Goal: Information Seeking & Learning: Check status

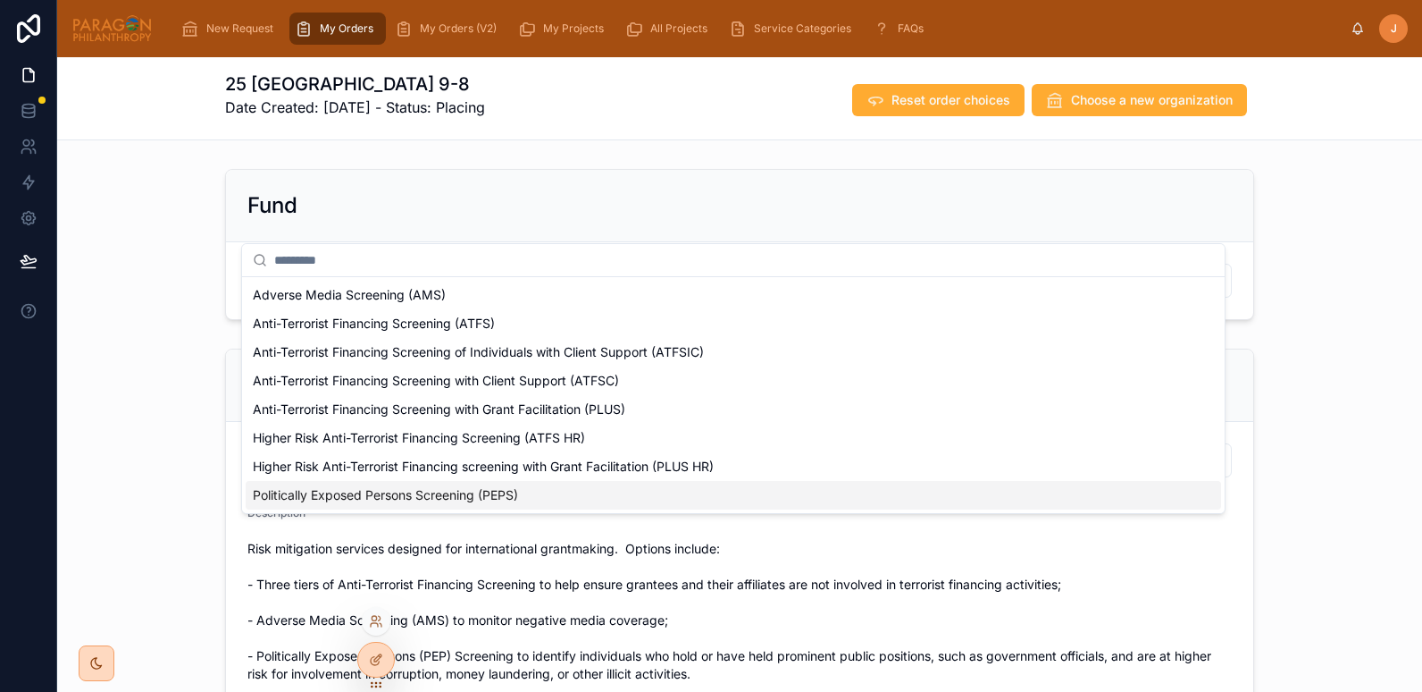
scroll to position [341, 0]
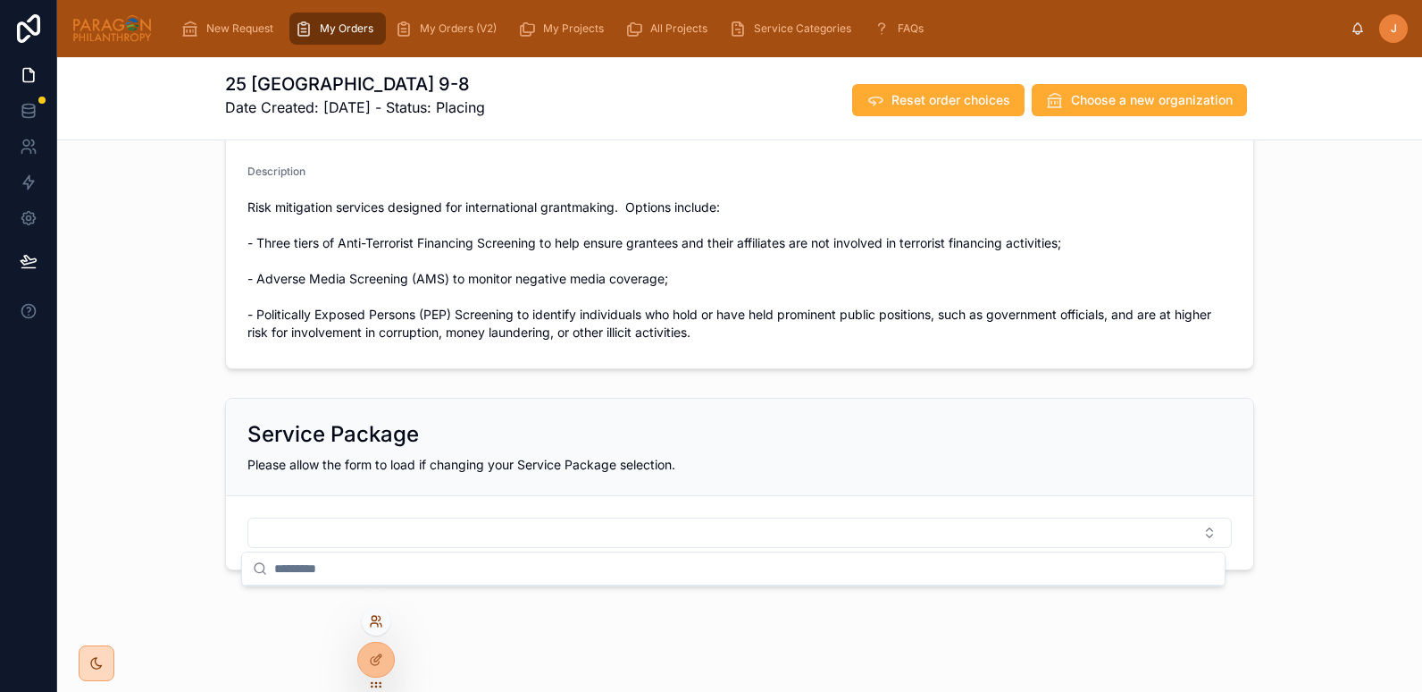
click at [378, 621] on icon at bounding box center [376, 621] width 14 height 14
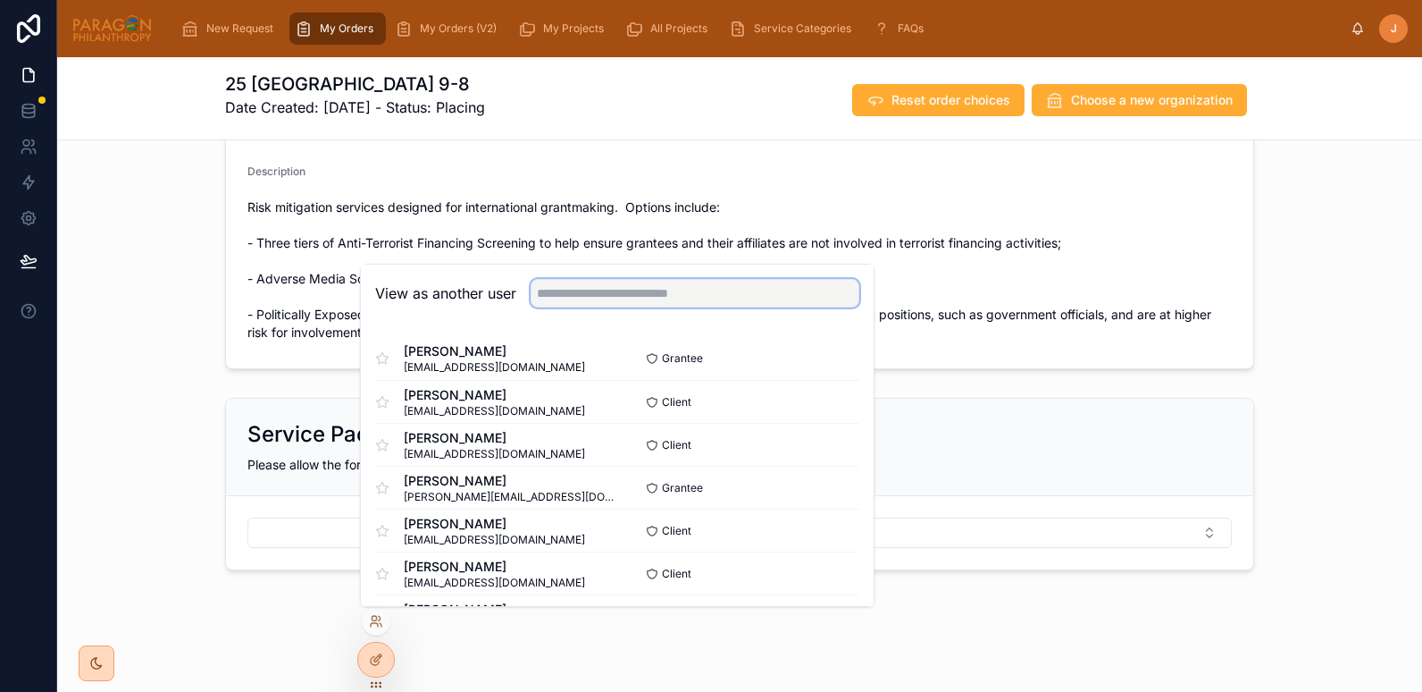
click at [566, 293] on input "text" at bounding box center [695, 293] width 329 height 29
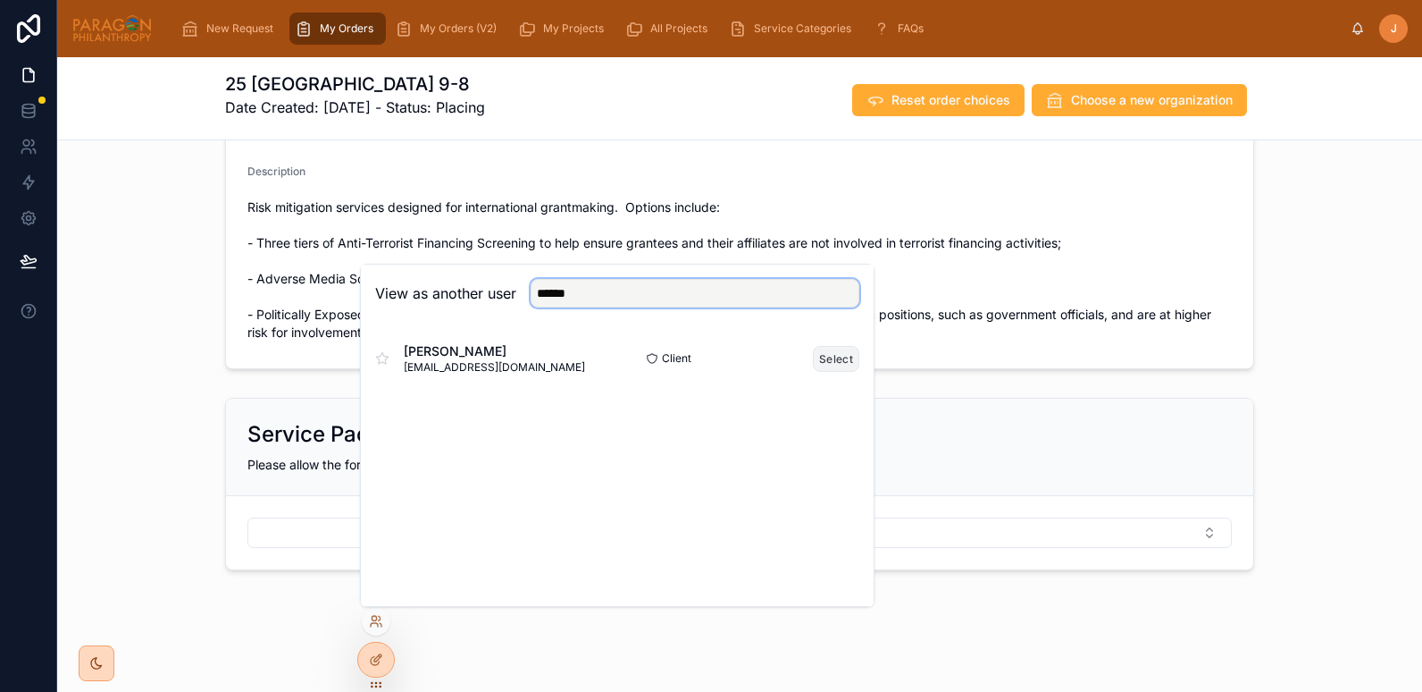
type input "******"
click at [847, 361] on button "Select" at bounding box center [836, 359] width 46 height 26
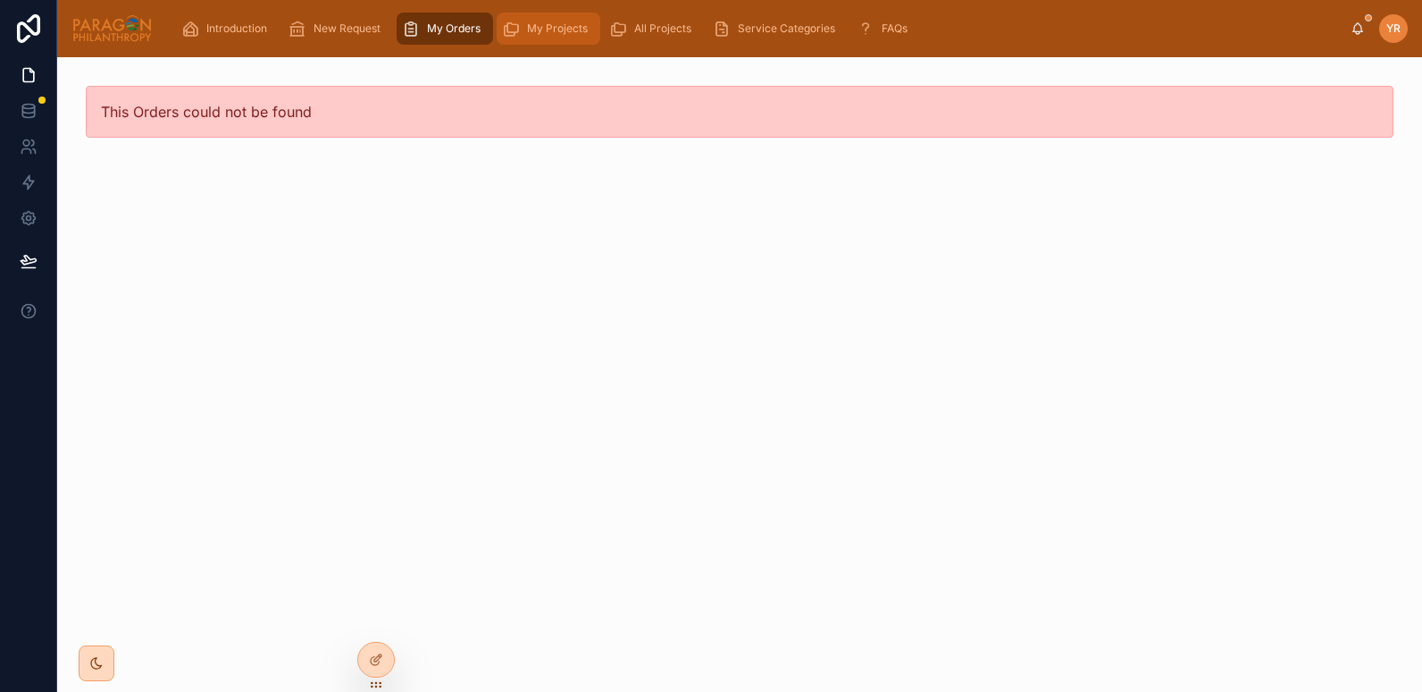
click at [518, 28] on icon "scrollable content" at bounding box center [511, 29] width 18 height 18
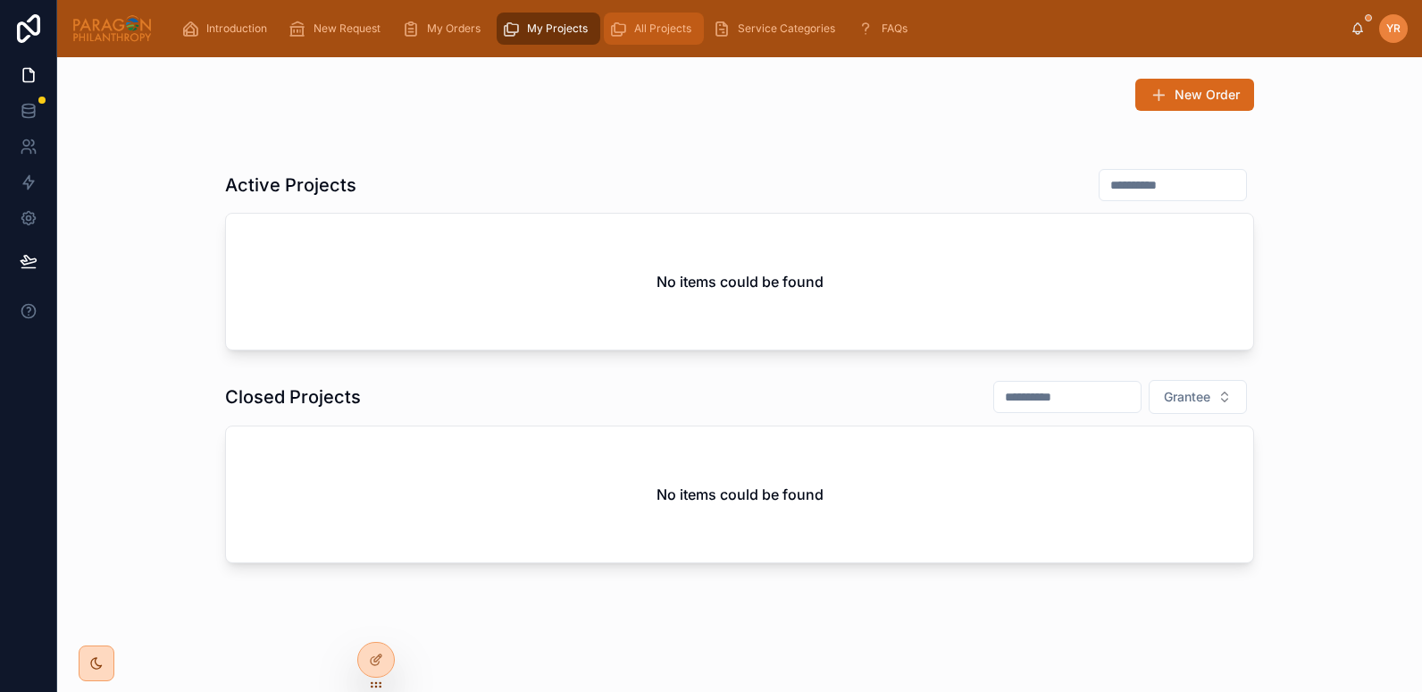
click at [634, 30] on span "All Projects" at bounding box center [662, 28] width 57 height 14
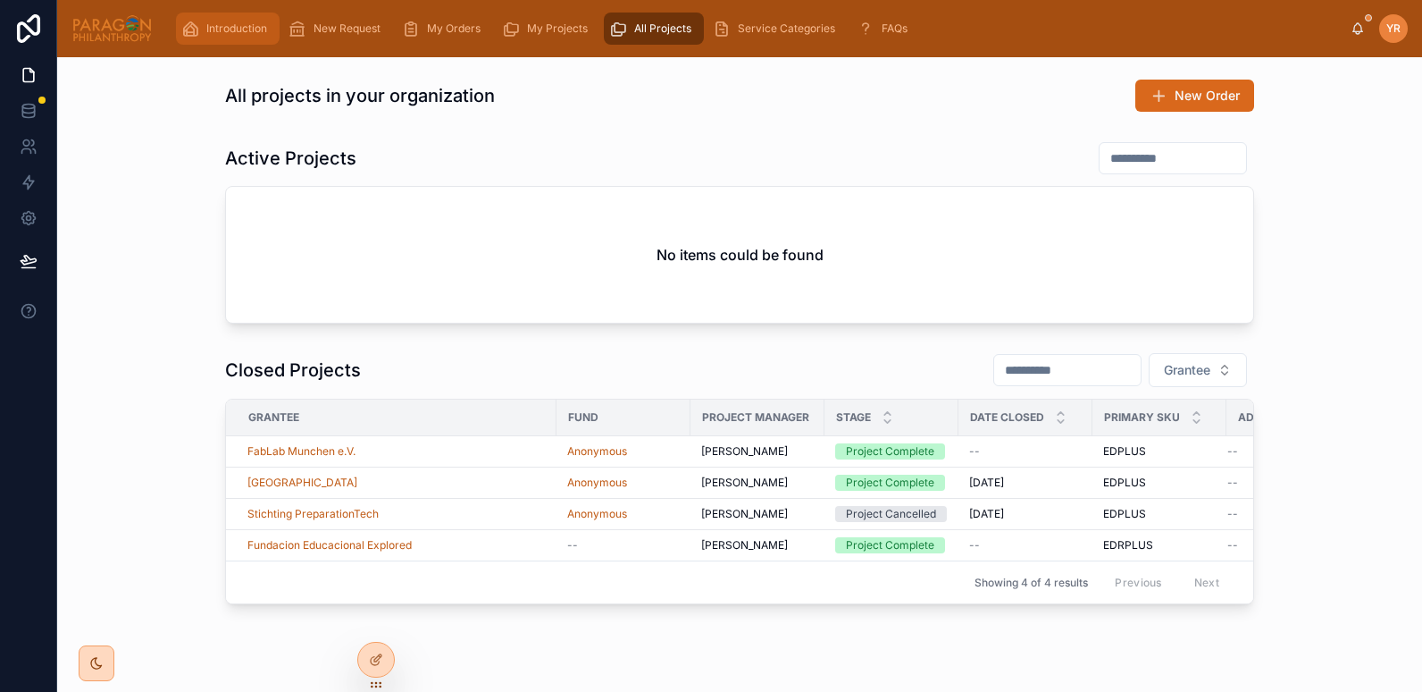
click at [223, 31] on span "Introduction" at bounding box center [236, 28] width 61 height 14
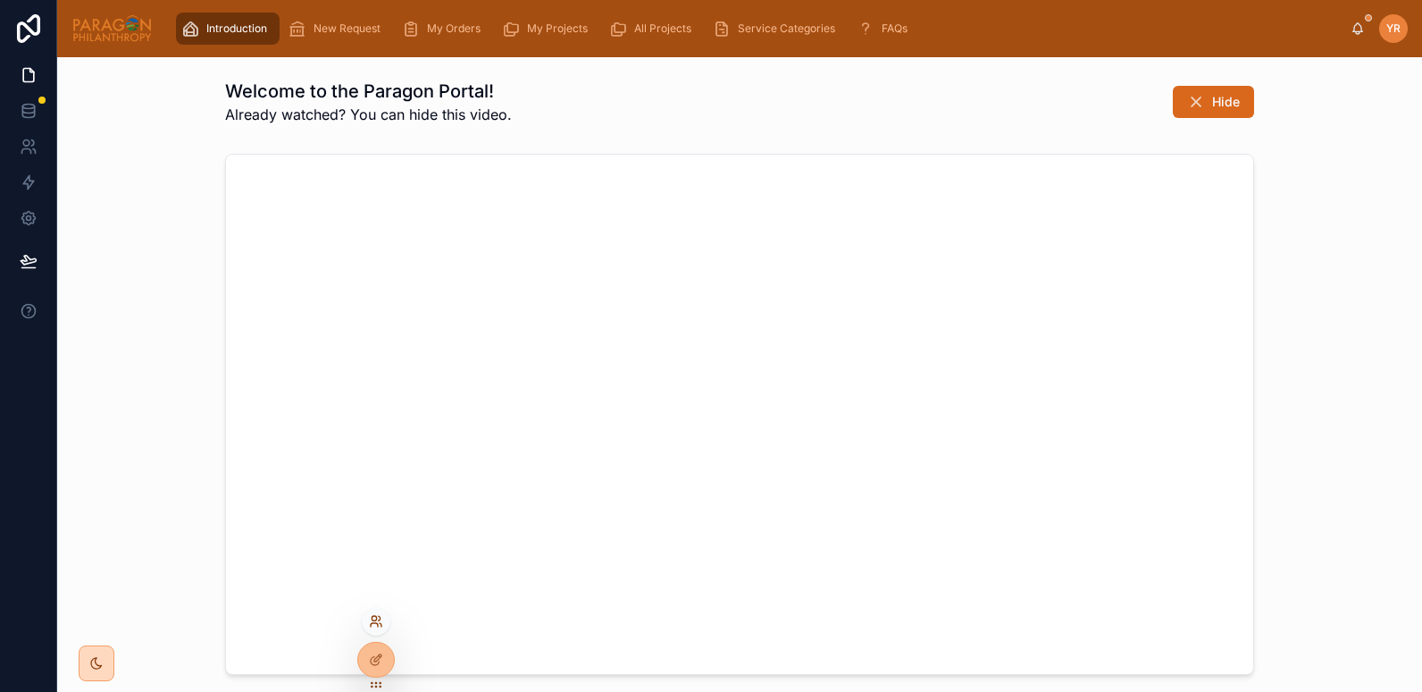
click at [377, 624] on icon at bounding box center [374, 625] width 7 height 4
click at [678, 93] on div "Welcome to the Paragon Portal! Already watched? You can hide this video. Hide" at bounding box center [739, 102] width 1029 height 46
click at [376, 619] on icon at bounding box center [374, 618] width 4 height 4
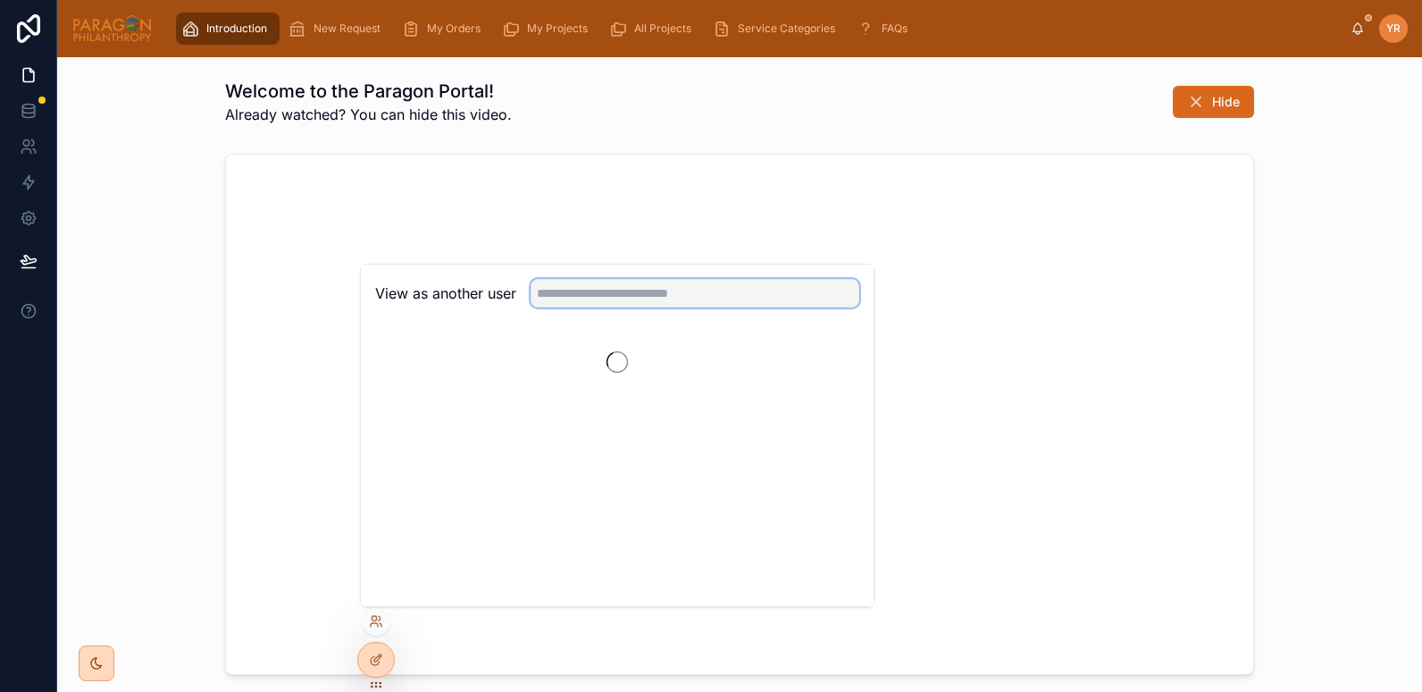
click at [608, 291] on input "text" at bounding box center [695, 293] width 329 height 29
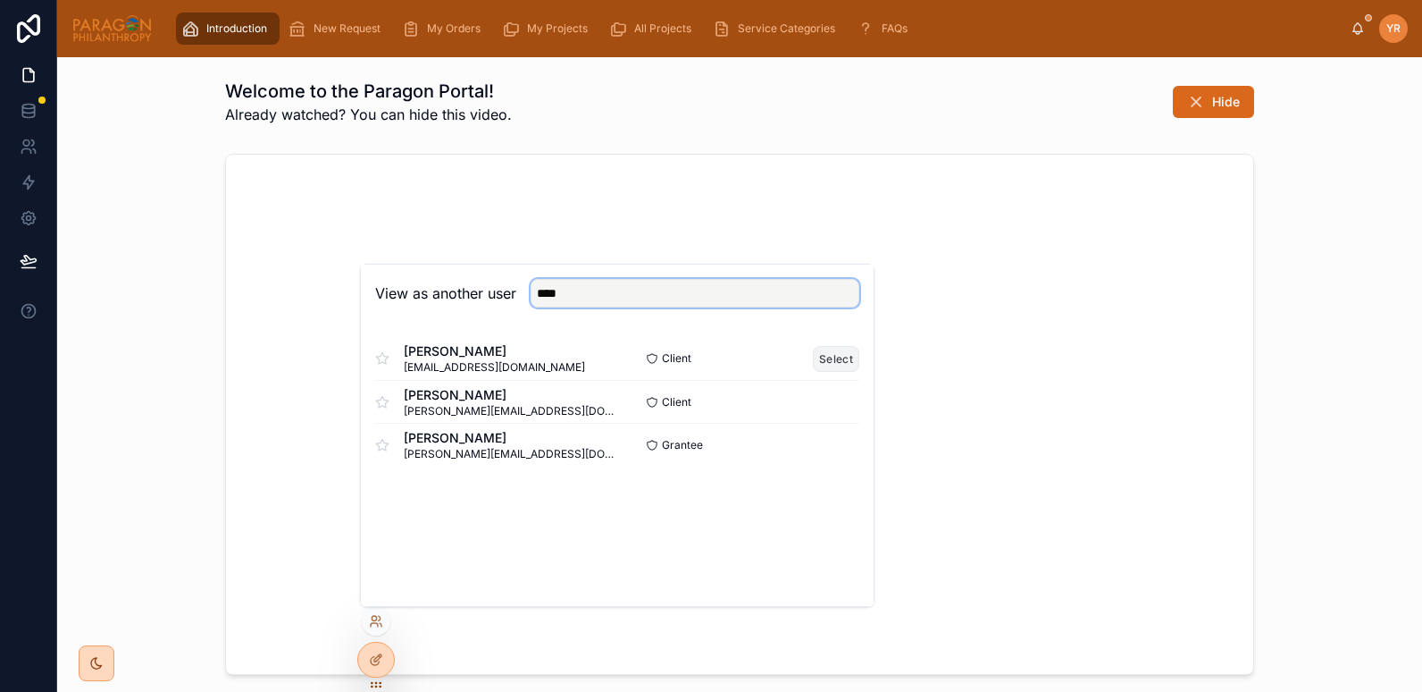
type input "****"
click at [849, 356] on button "Select" at bounding box center [836, 359] width 46 height 26
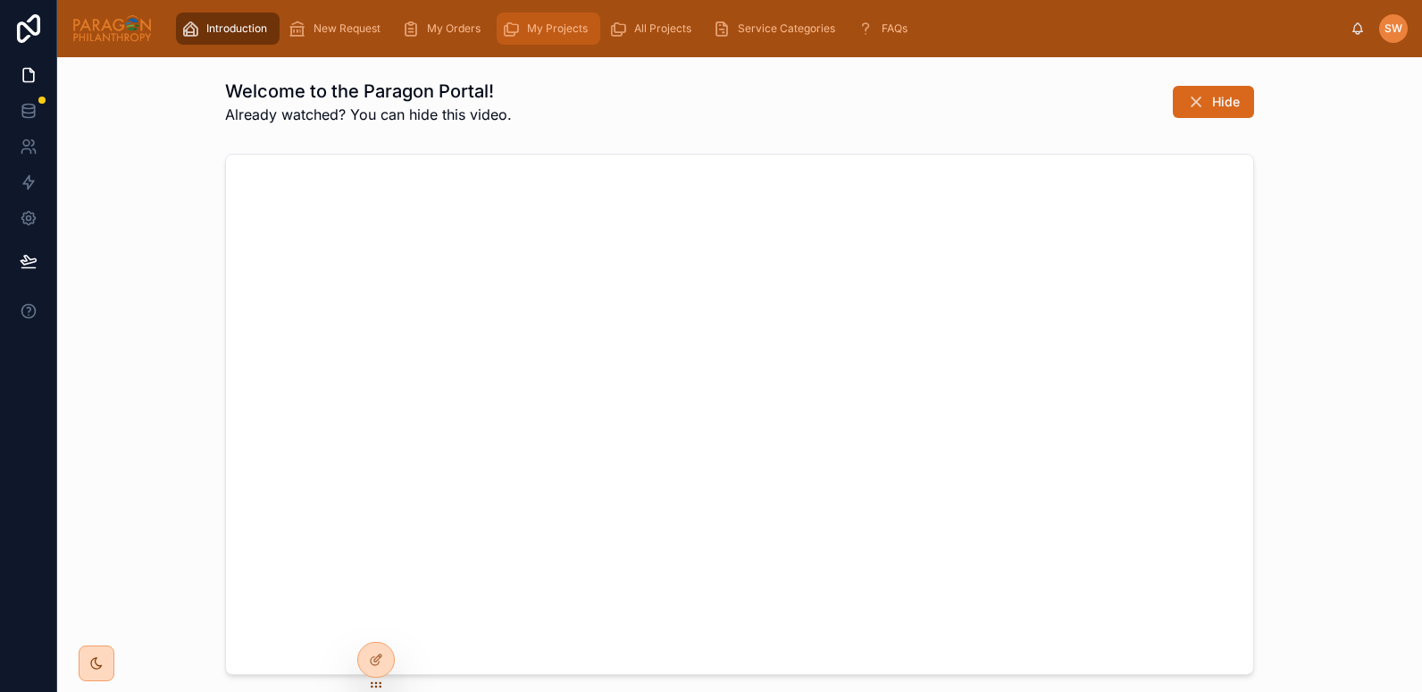
click at [538, 32] on span "My Projects" at bounding box center [557, 28] width 61 height 14
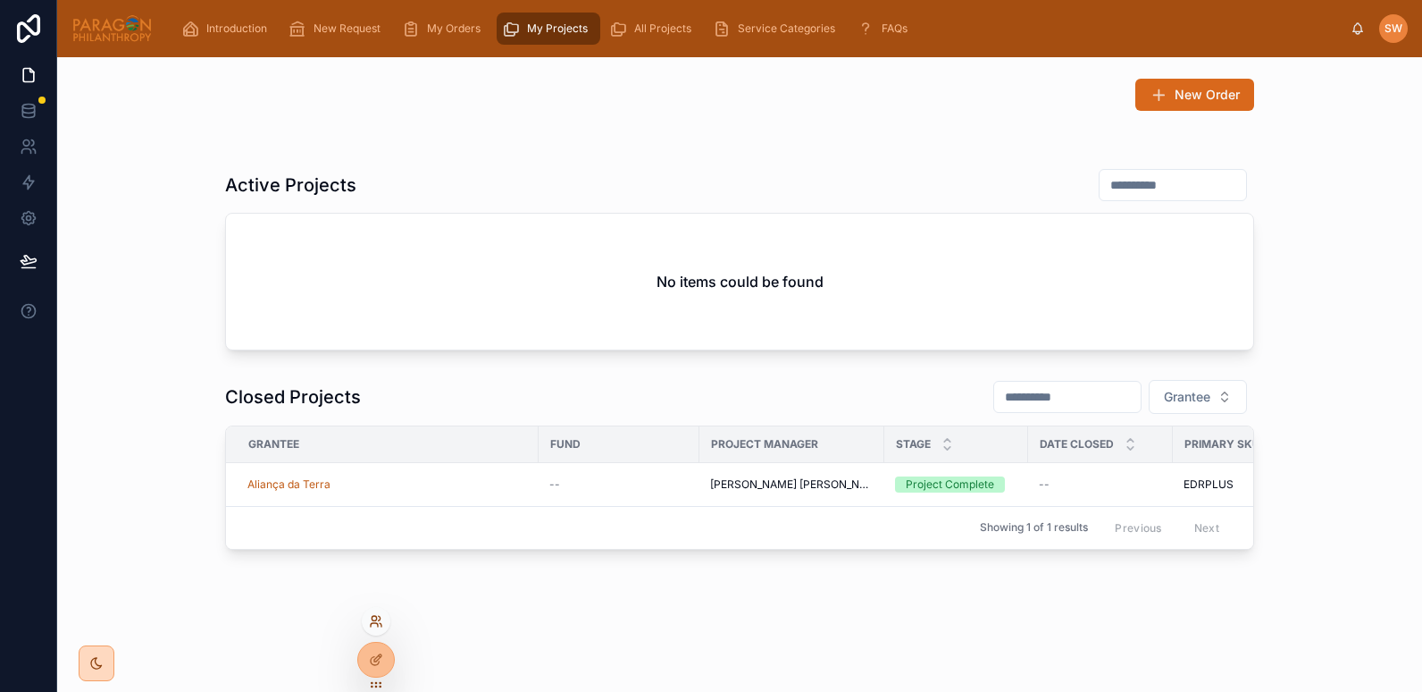
click at [374, 623] on icon at bounding box center [374, 625] width 7 height 4
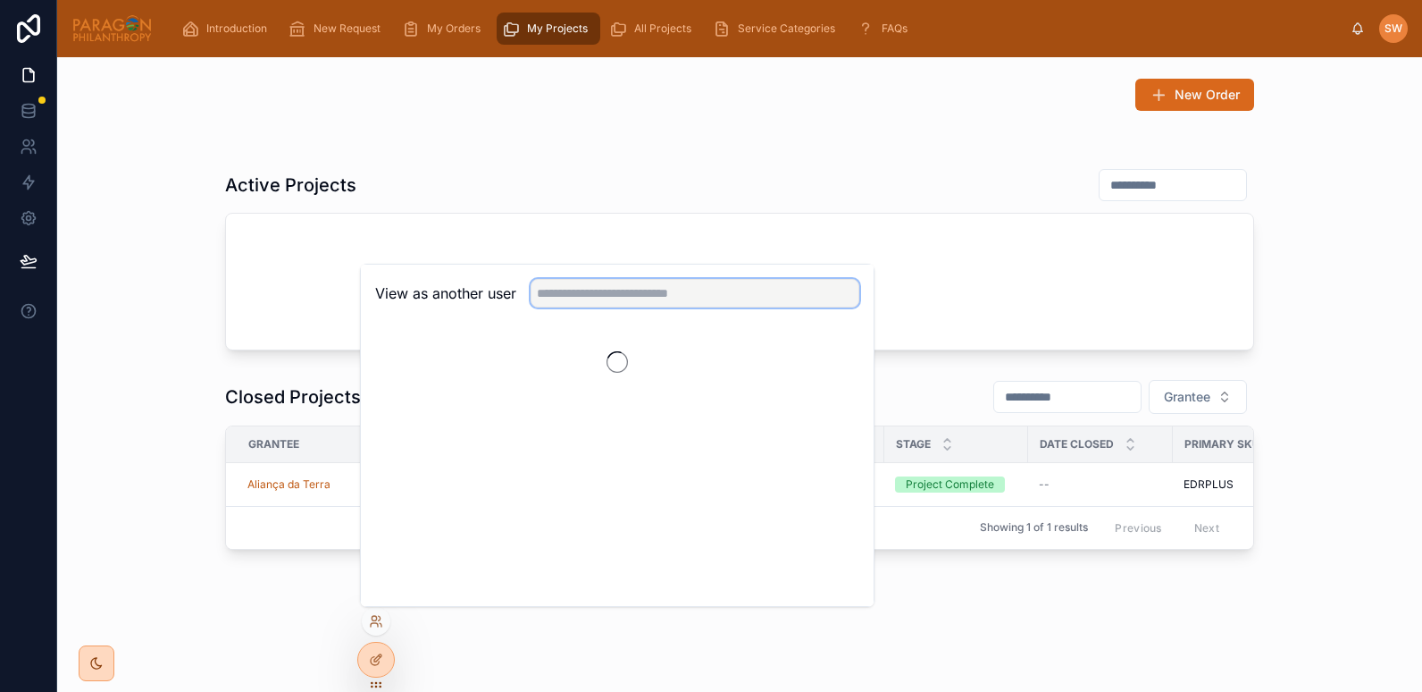
click at [569, 301] on input "text" at bounding box center [695, 293] width 329 height 29
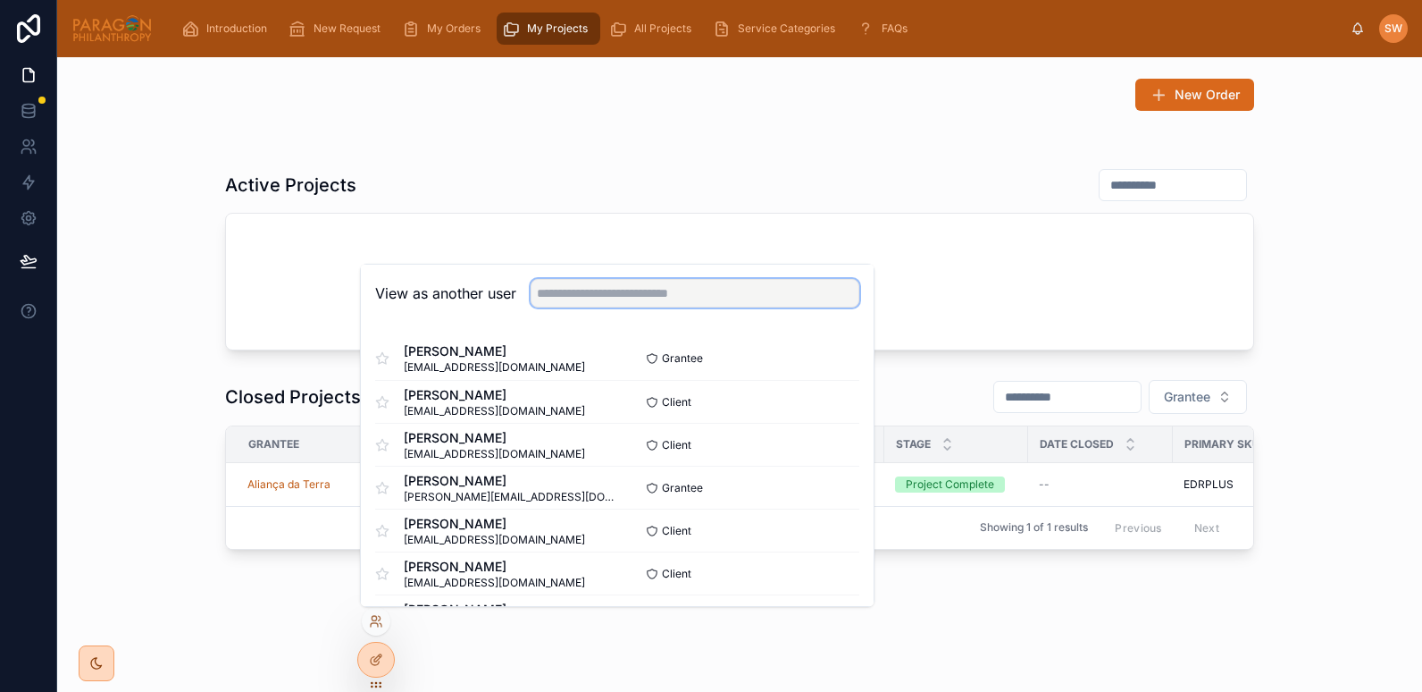
paste input "**********"
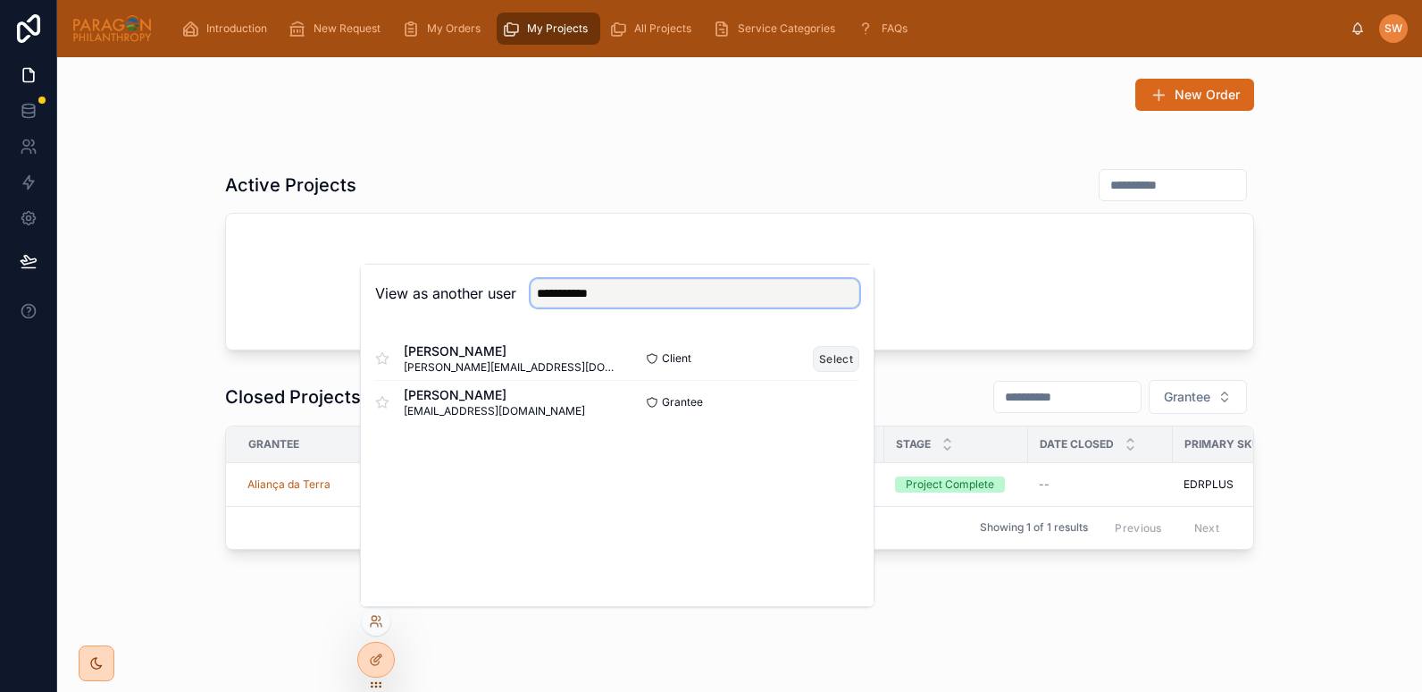
type input "**********"
click at [828, 362] on button "Select" at bounding box center [836, 359] width 46 height 26
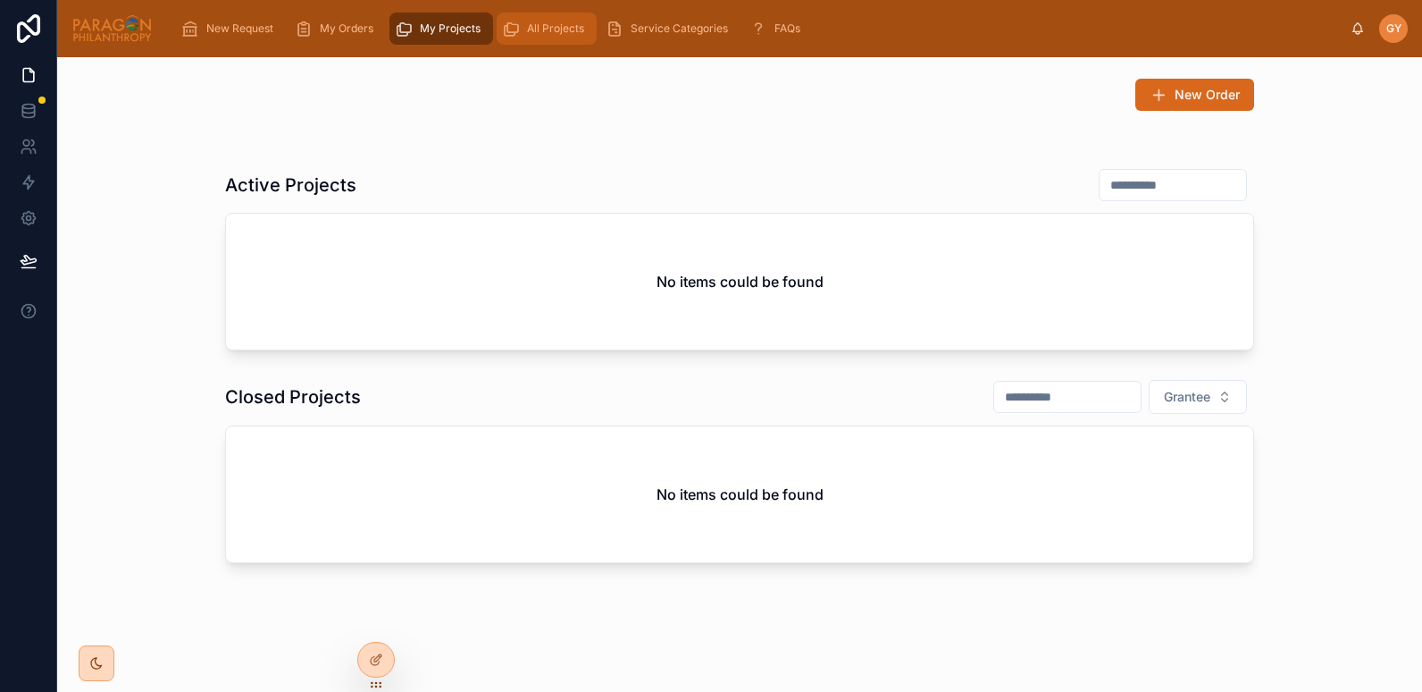
click at [545, 19] on div "All Projects" at bounding box center [546, 28] width 89 height 29
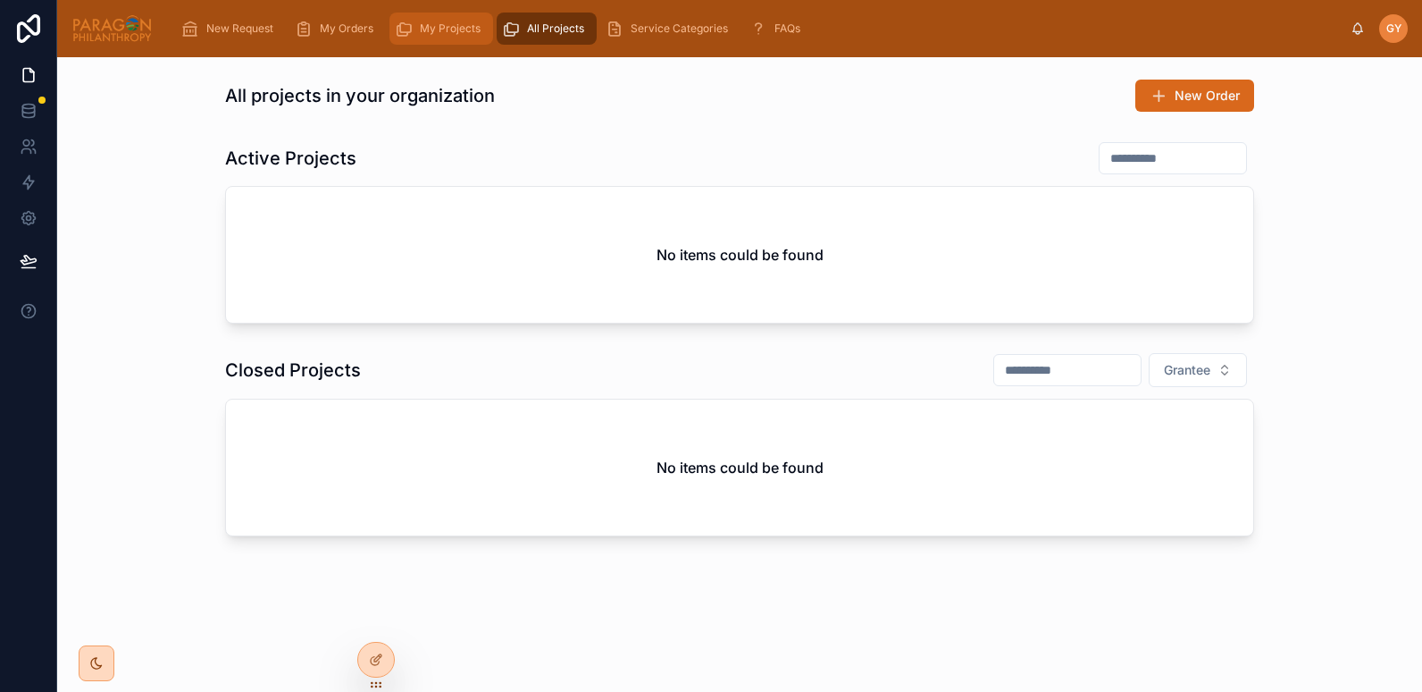
click at [449, 38] on div "My Projects" at bounding box center [441, 28] width 93 height 29
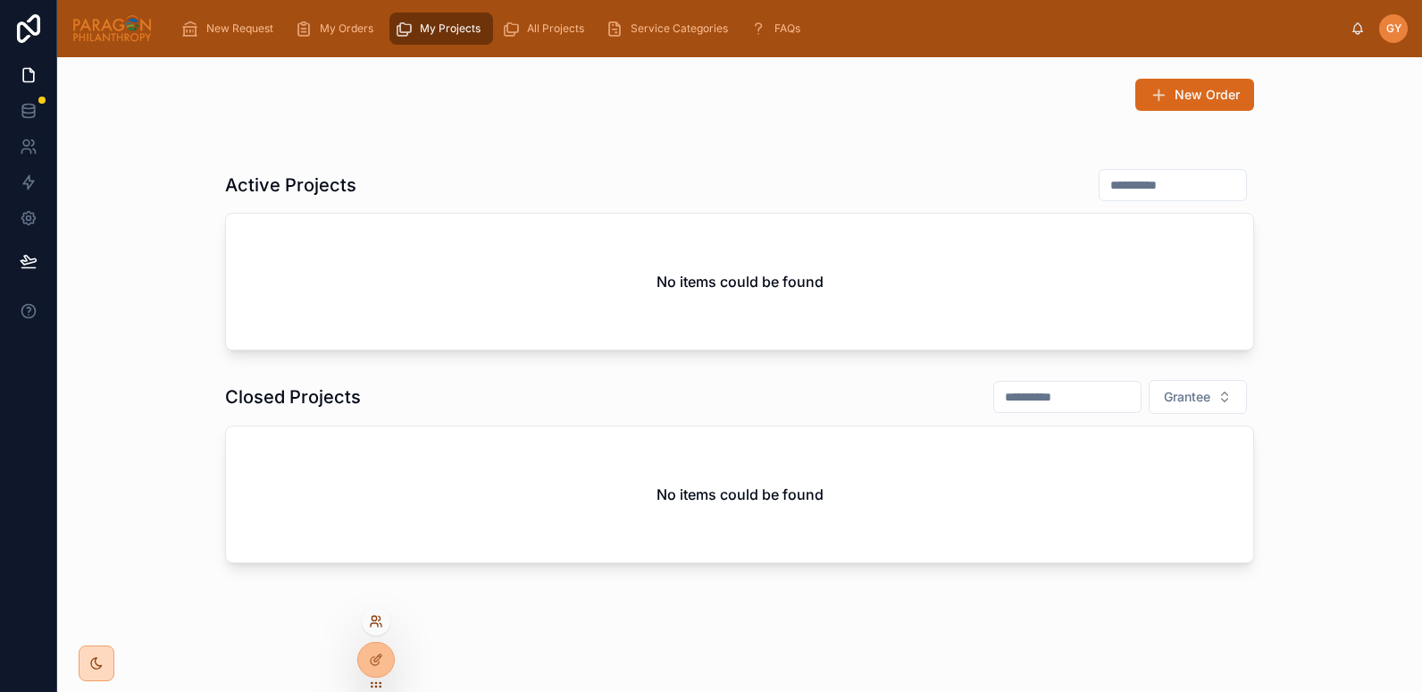
click at [372, 627] on icon at bounding box center [376, 621] width 14 height 14
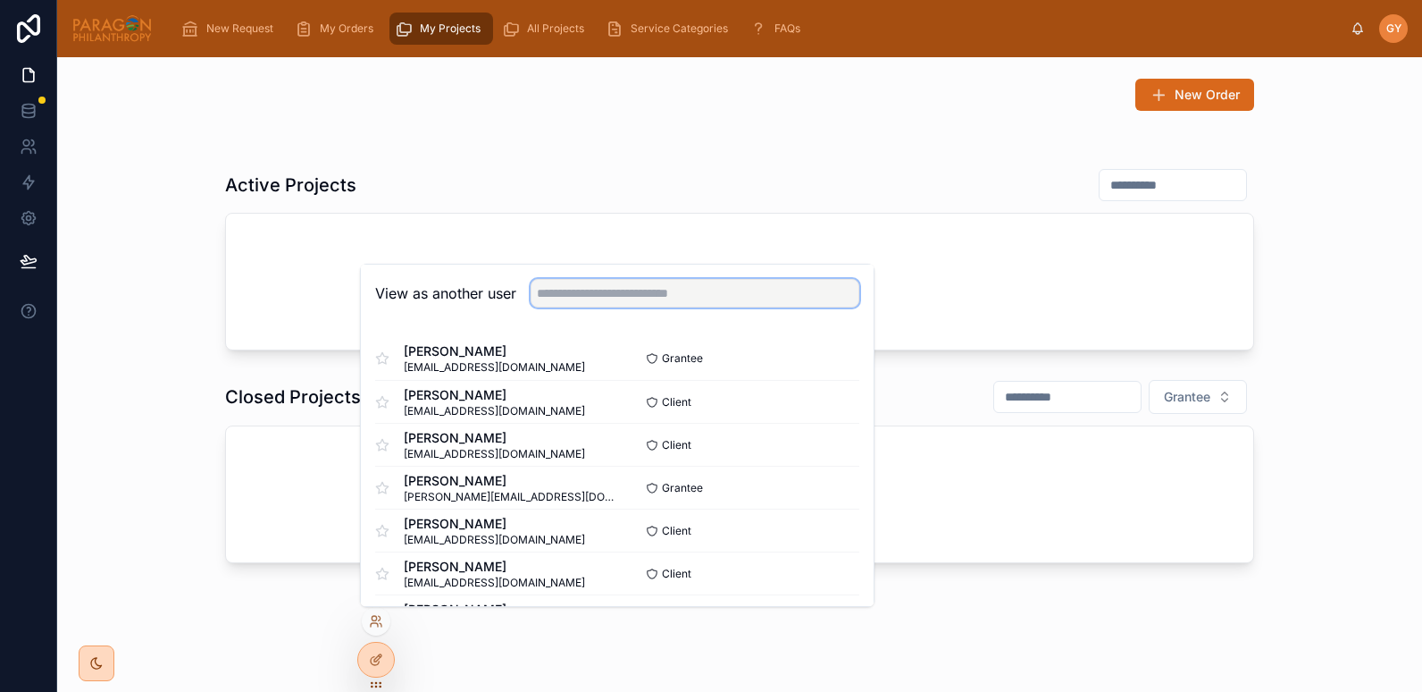
click at [623, 296] on input "text" at bounding box center [695, 293] width 329 height 29
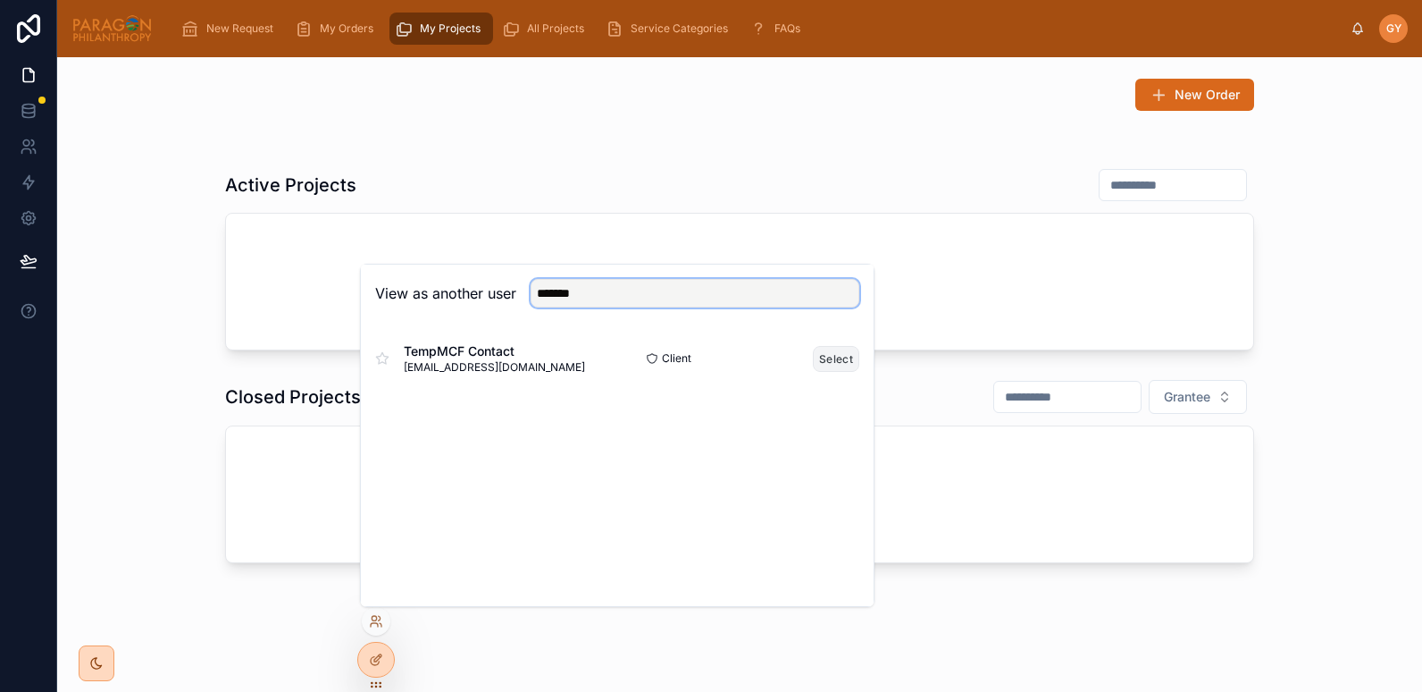
type input "*******"
click at [826, 364] on button "Select" at bounding box center [836, 359] width 46 height 26
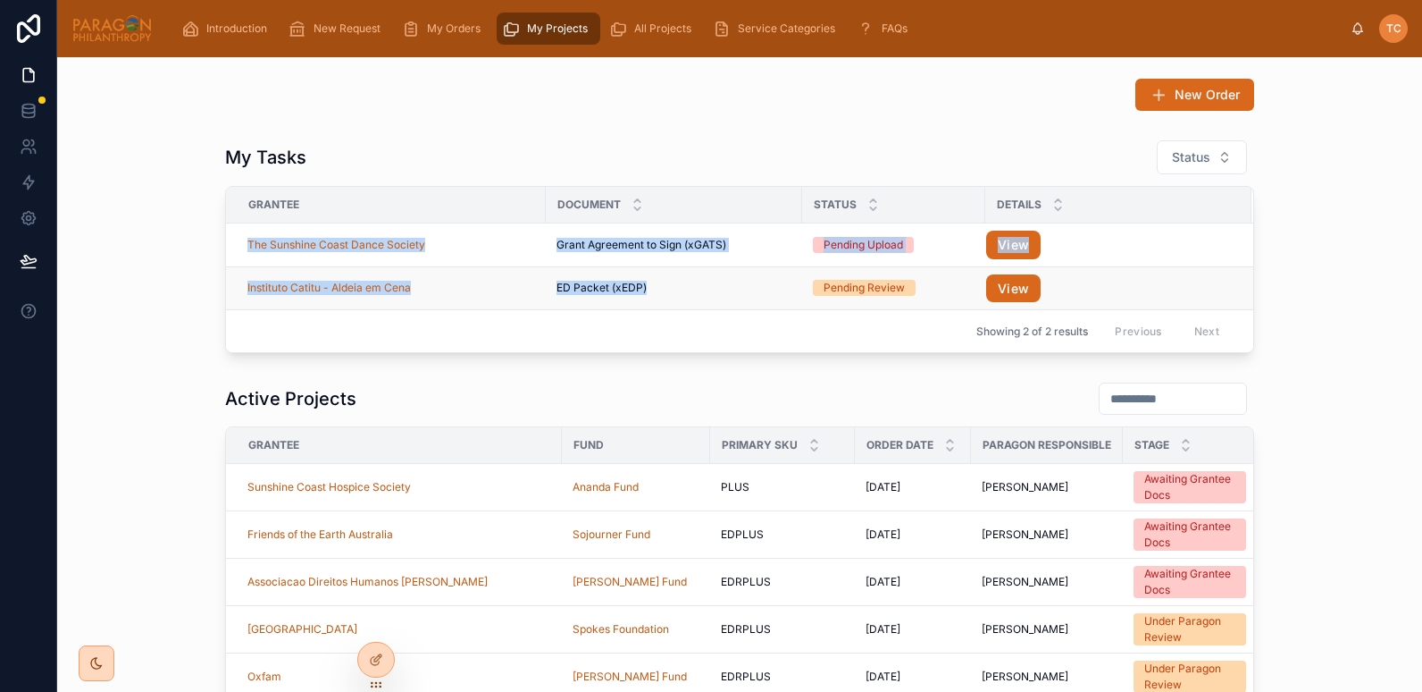
drag, startPoint x: 221, startPoint y: 244, endPoint x: 672, endPoint y: 282, distance: 452.9
click at [672, 282] on tbody "The Sunshine Coast Dance Society Grant Agreement to Sign (xGATS) Grant Agreemen…" at bounding box center [740, 266] width 1028 height 87
copy tbody "The Sunshine Coast Dance Society Grant Agreement to Sign (xGATS) Grant Agreemen…"
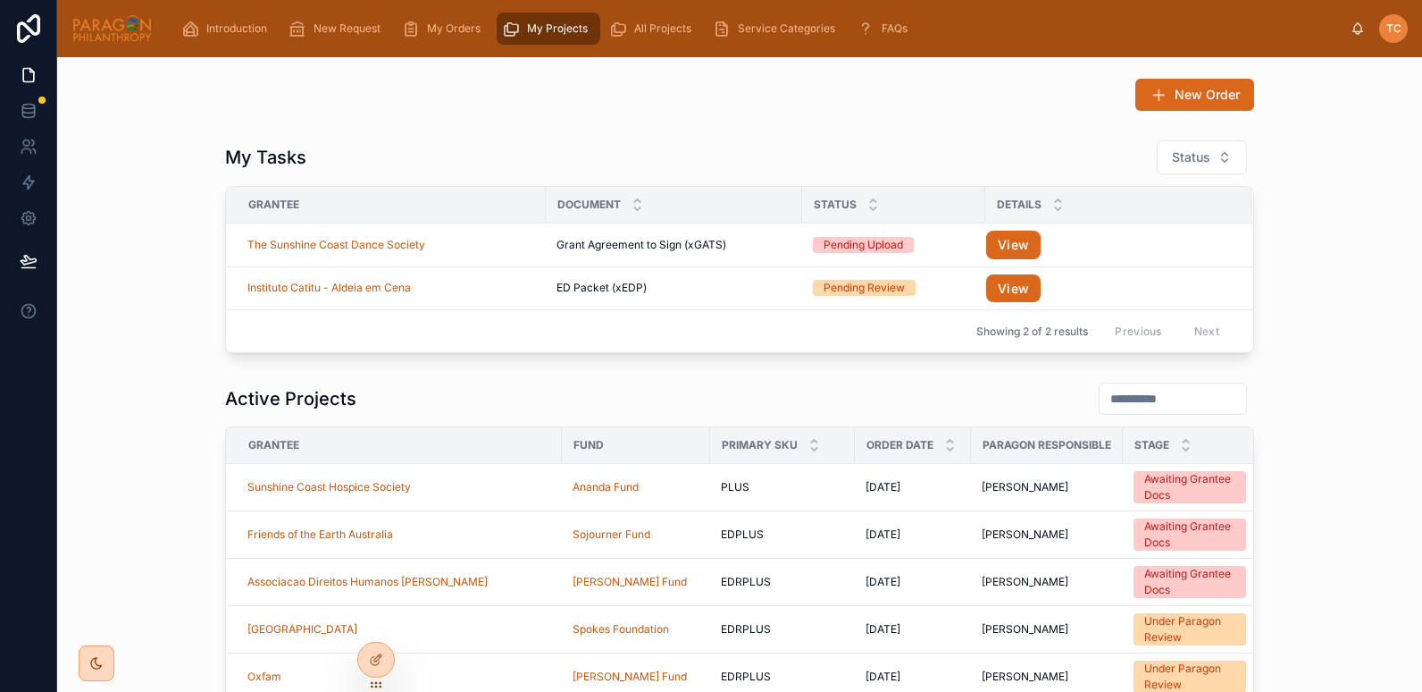
click at [199, 330] on div "My Tasks Status Grantee Document Status Details The Sunshine Coast Dance Societ…" at bounding box center [739, 246] width 1337 height 228
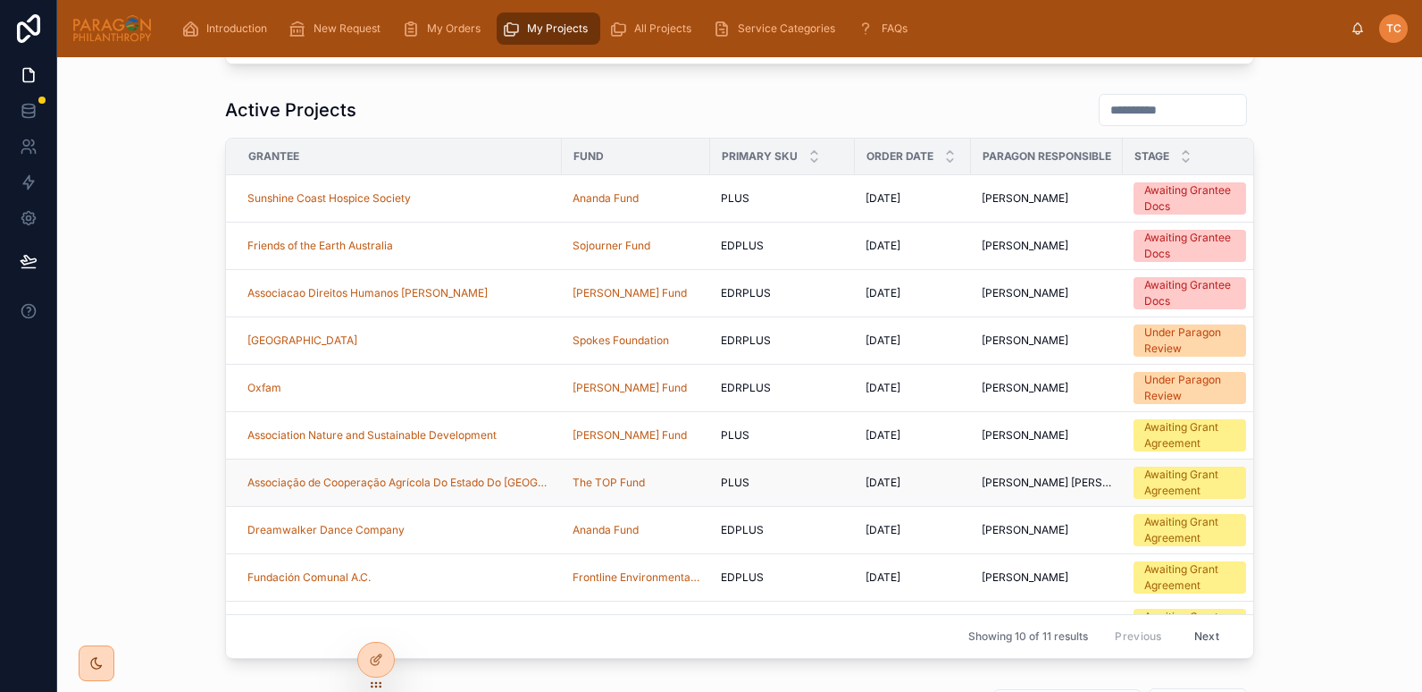
scroll to position [46, 0]
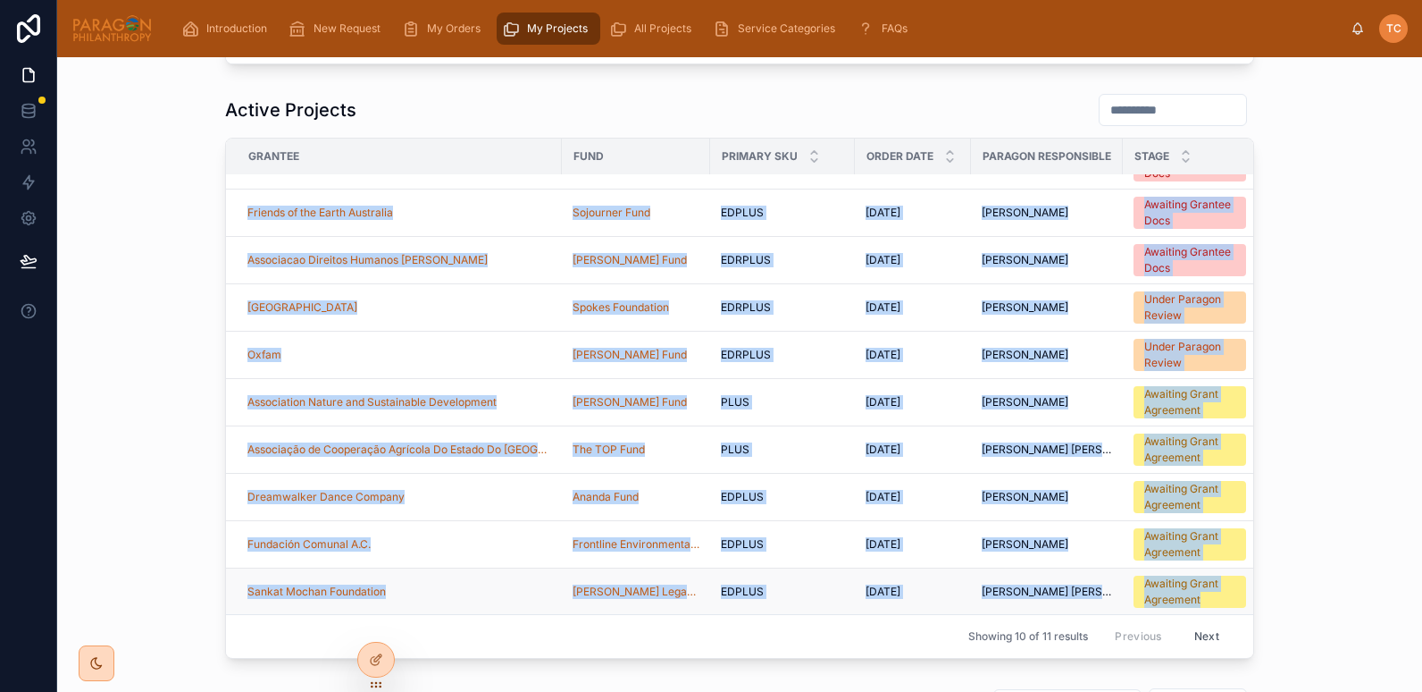
drag, startPoint x: 229, startPoint y: 200, endPoint x: 1216, endPoint y: 592, distance: 1062.1
click at [1216, 592] on tbody "Sunshine Coast Hospice Society Ananda Fund PLUS PLUS [DATE] [DATE] [PERSON_NAME…" at bounding box center [860, 379] width 1268 height 474
click at [473, 584] on div "Sankat Mochan Foundation" at bounding box center [400, 591] width 304 height 14
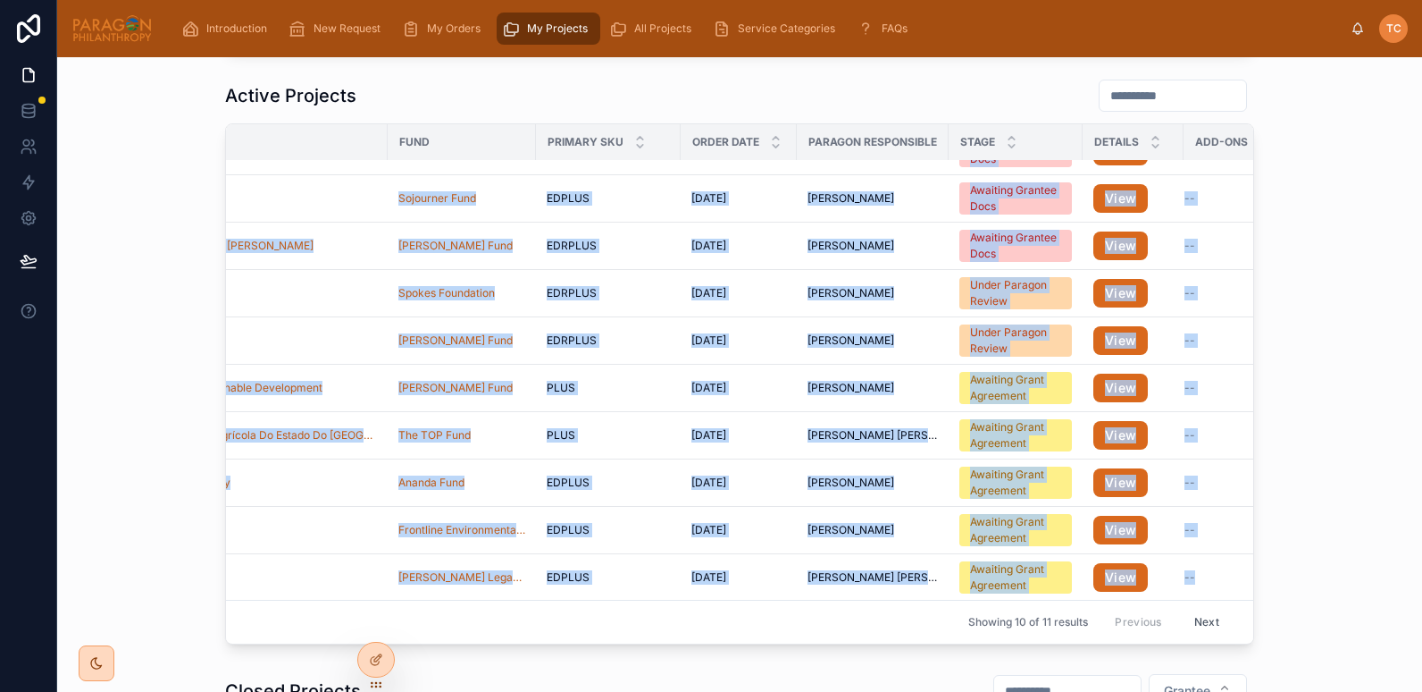
scroll to position [46, 255]
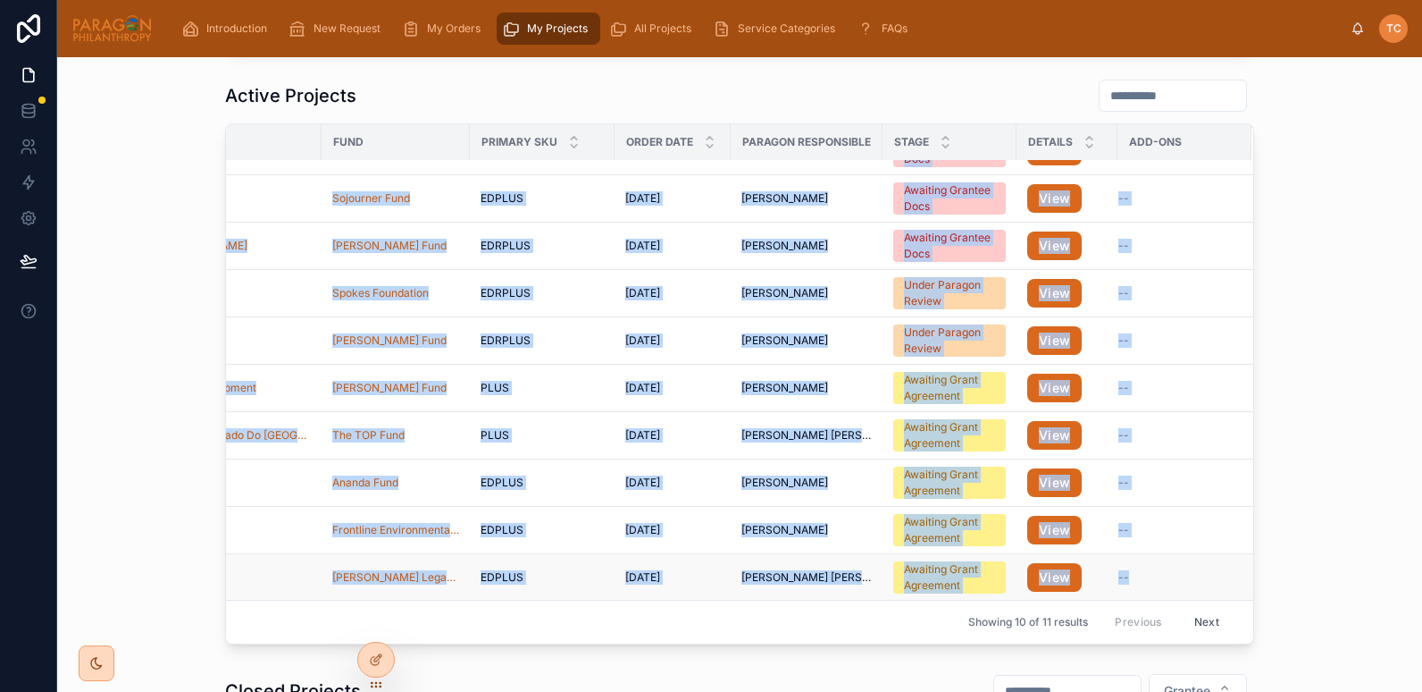
drag, startPoint x: 306, startPoint y: 224, endPoint x: 1132, endPoint y: 566, distance: 893.7
click at [1132, 566] on tbody "Sunshine Coast Hospice Society Ananda Fund PLUS PLUS 8/20/2025 8/20/2025 Jessic…" at bounding box center [620, 365] width 1268 height 474
copy tbody "Sunshine Coast Hospice Society Ananda Fund PLUS PLUS 8/20/2025 8/20/2025 Jessic…"
click at [371, 616] on icon at bounding box center [376, 621] width 14 height 14
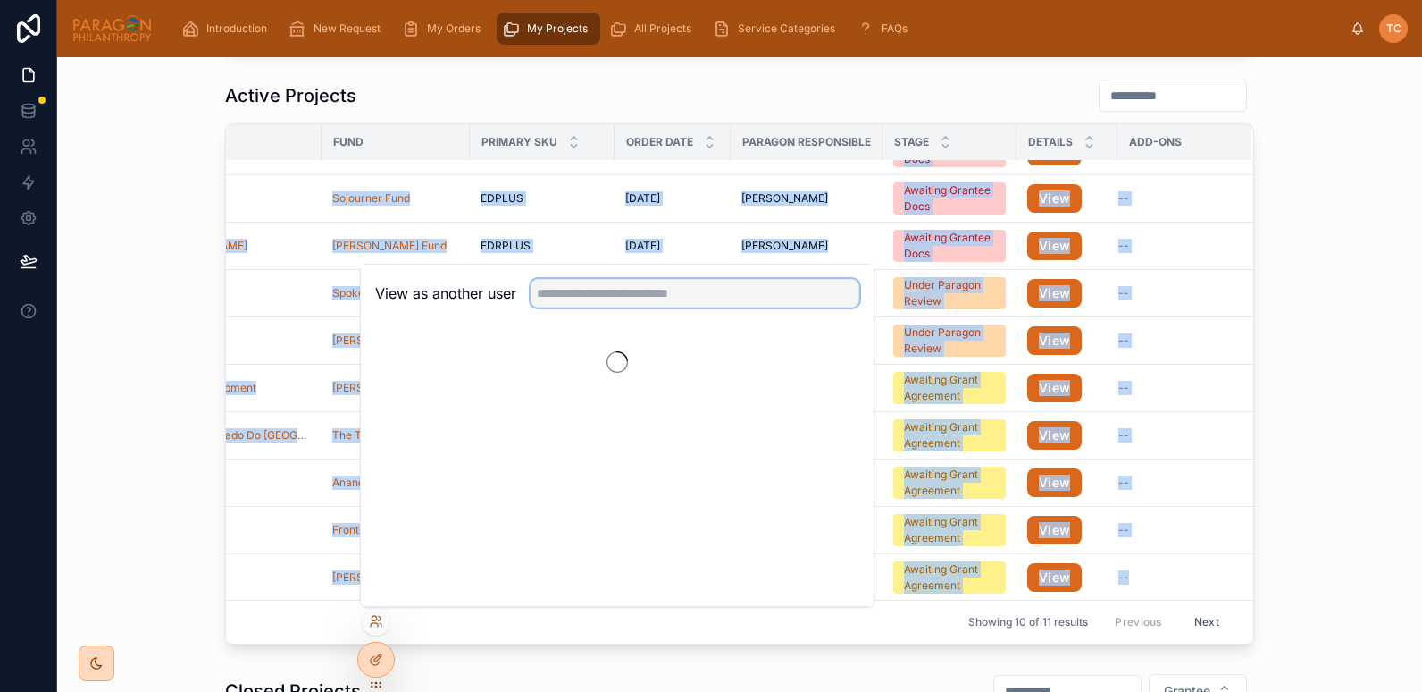
click at [594, 290] on input "text" at bounding box center [695, 293] width 329 height 29
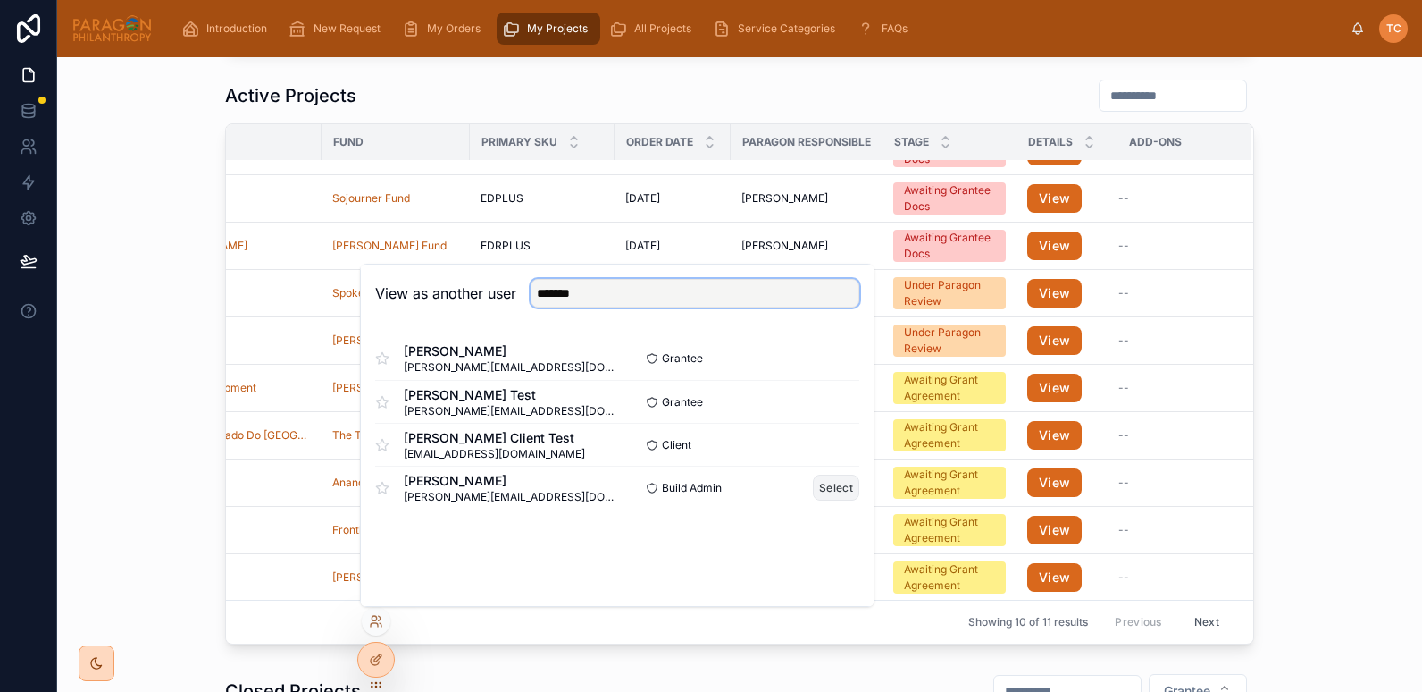
type input "*******"
click at [825, 489] on button "Select" at bounding box center [836, 487] width 46 height 26
